Goal: Find specific page/section: Find specific page/section

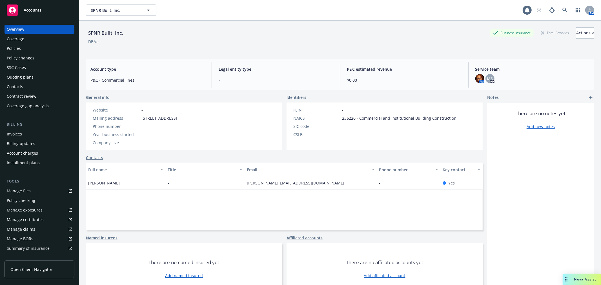
click at [311, 158] on div "Contacts" at bounding box center [284, 158] width 397 height 6
click at [33, 46] on div "Policies" at bounding box center [39, 48] width 65 height 9
